Goal: Find specific page/section: Find specific page/section

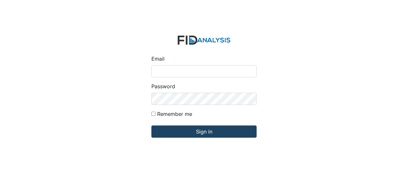
type input "[EMAIL_ADDRESS][DOMAIN_NAME]"
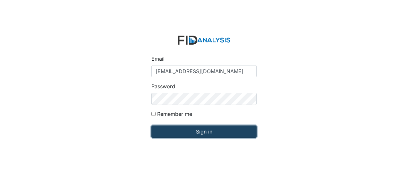
click at [175, 132] on input "Sign in" at bounding box center [203, 131] width 105 height 12
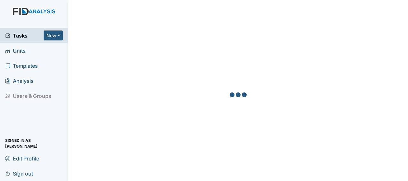
click at [21, 51] on span "Units" at bounding box center [15, 51] width 21 height 10
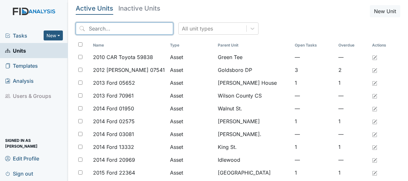
click at [99, 31] on input "search" at bounding box center [125, 28] width 98 height 12
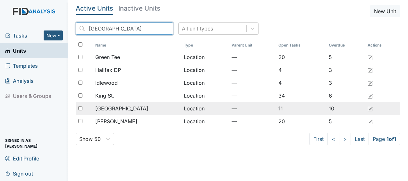
type input "halifax"
click at [123, 109] on div "[GEOGRAPHIC_DATA]" at bounding box center [136, 109] width 83 height 8
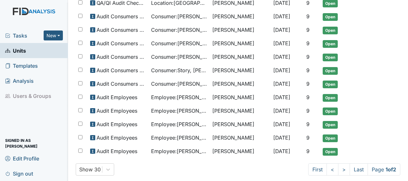
scroll to position [414, 0]
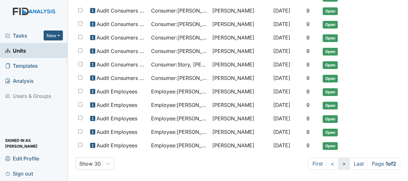
click at [338, 161] on link ">" at bounding box center [344, 164] width 12 height 12
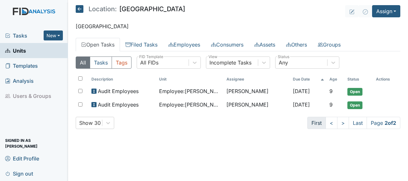
click at [310, 126] on link "First" at bounding box center [316, 123] width 19 height 12
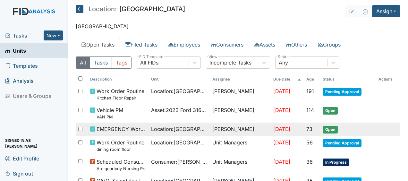
click at [287, 127] on span "[DATE]" at bounding box center [281, 129] width 17 height 6
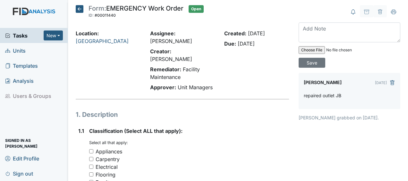
click at [81, 8] on icon at bounding box center [80, 9] width 8 height 8
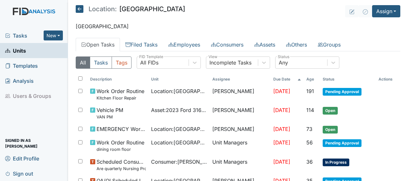
click at [81, 8] on icon at bounding box center [80, 9] width 8 height 8
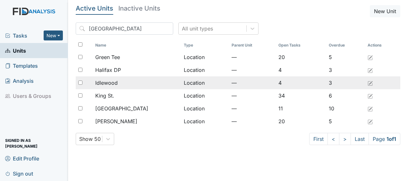
click at [127, 84] on div "Idlewood" at bounding box center [136, 83] width 83 height 8
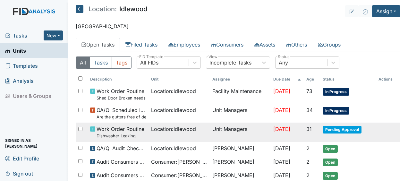
click at [230, 129] on td "Unit Managers" at bounding box center [240, 132] width 61 height 19
